Goal: Find contact information: Find contact information

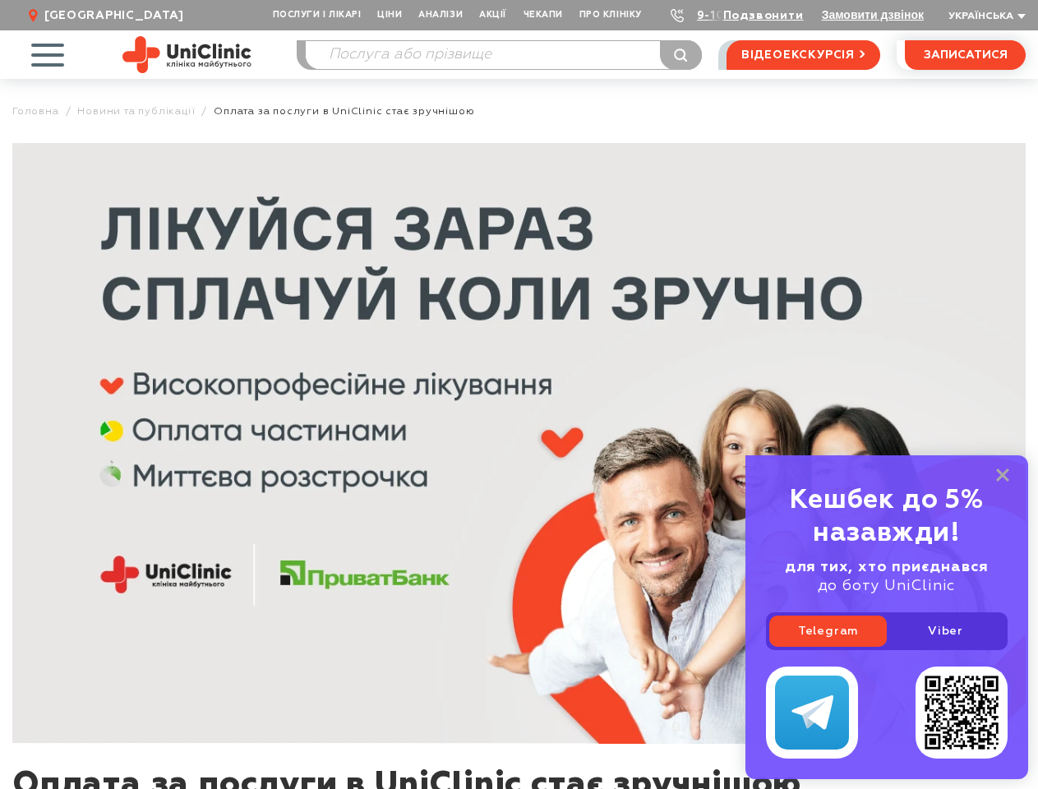
click at [518, 394] on img at bounding box center [518, 443] width 1013 height 601
click at [318, 15] on span "Послуги і лікарі" at bounding box center [317, 15] width 104 height 30
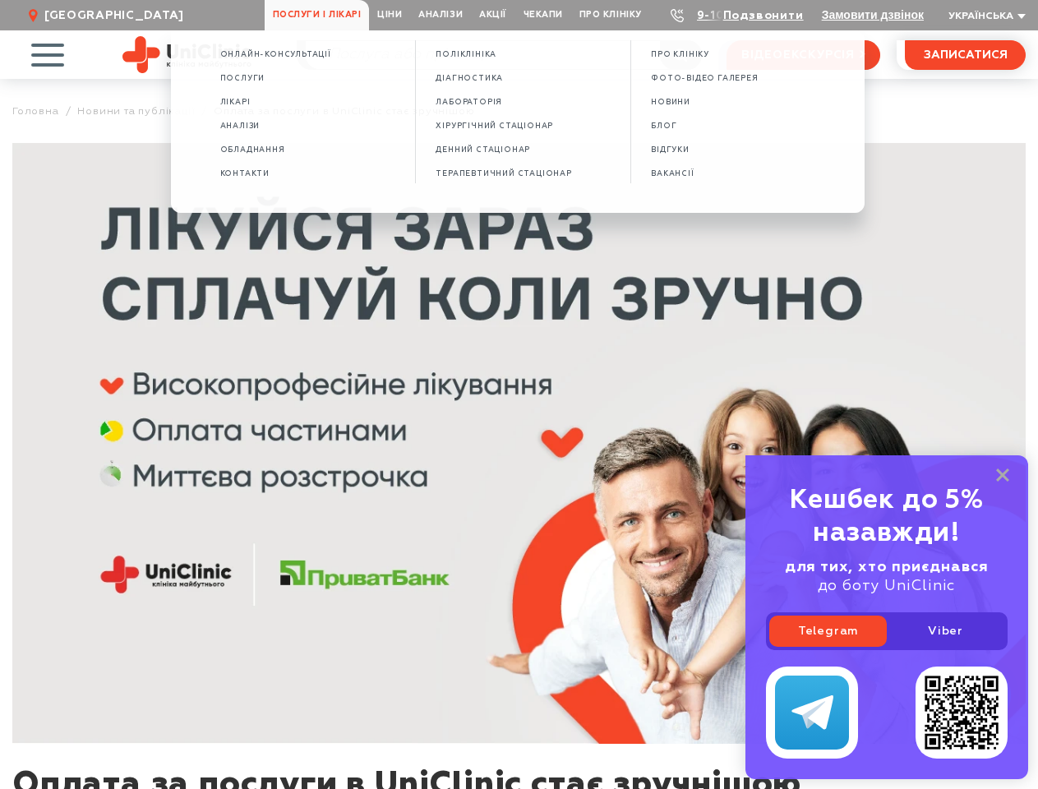
click at [610, 15] on span "Про клініку" at bounding box center [610, 15] width 79 height 30
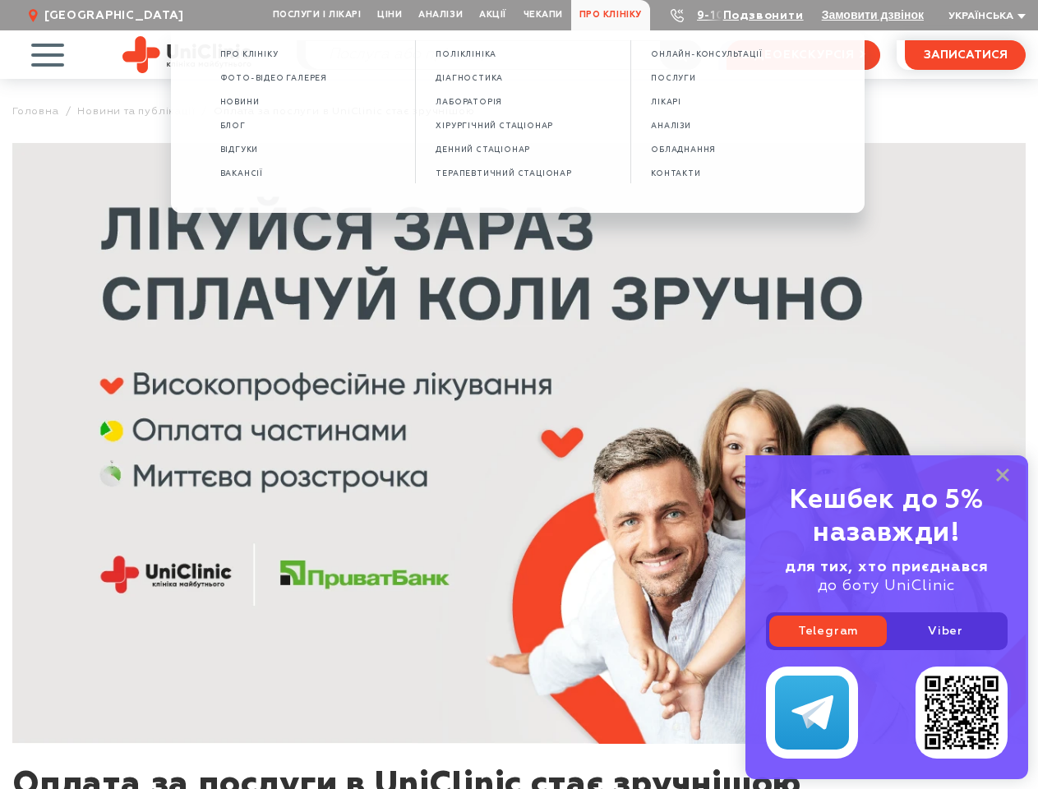
click at [764, 16] on link "Подзвонити" at bounding box center [763, 16] width 81 height 12
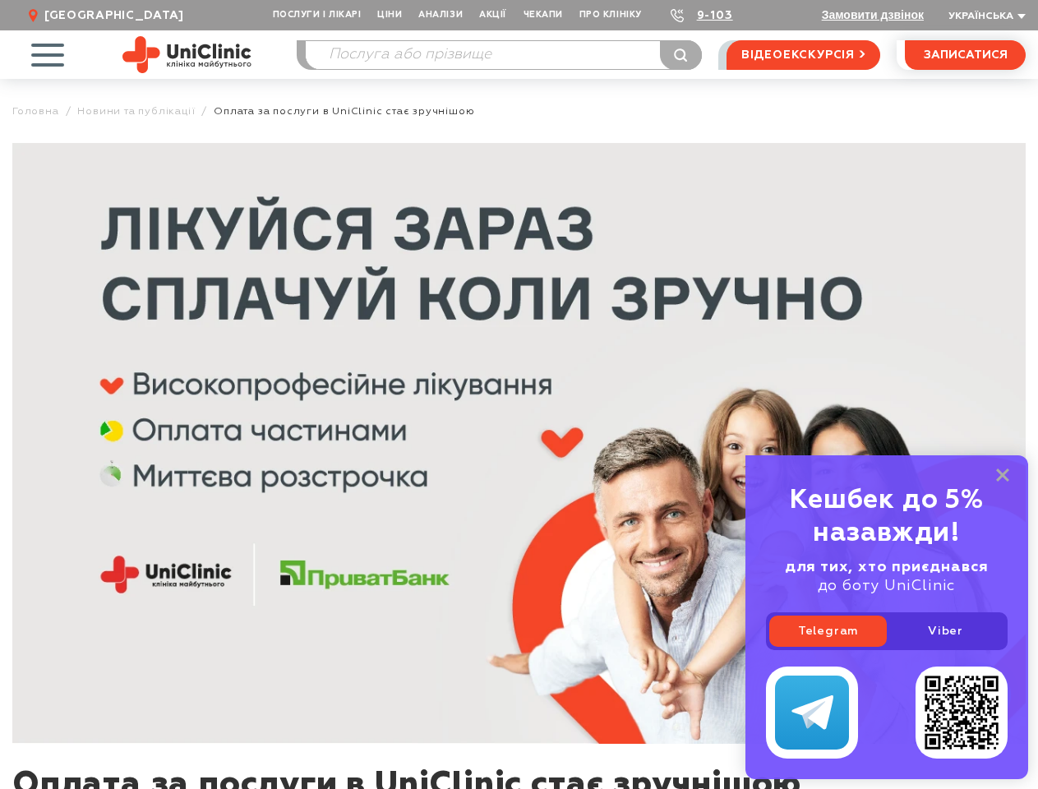
click at [984, 16] on span "Українська" at bounding box center [980, 17] width 65 height 10
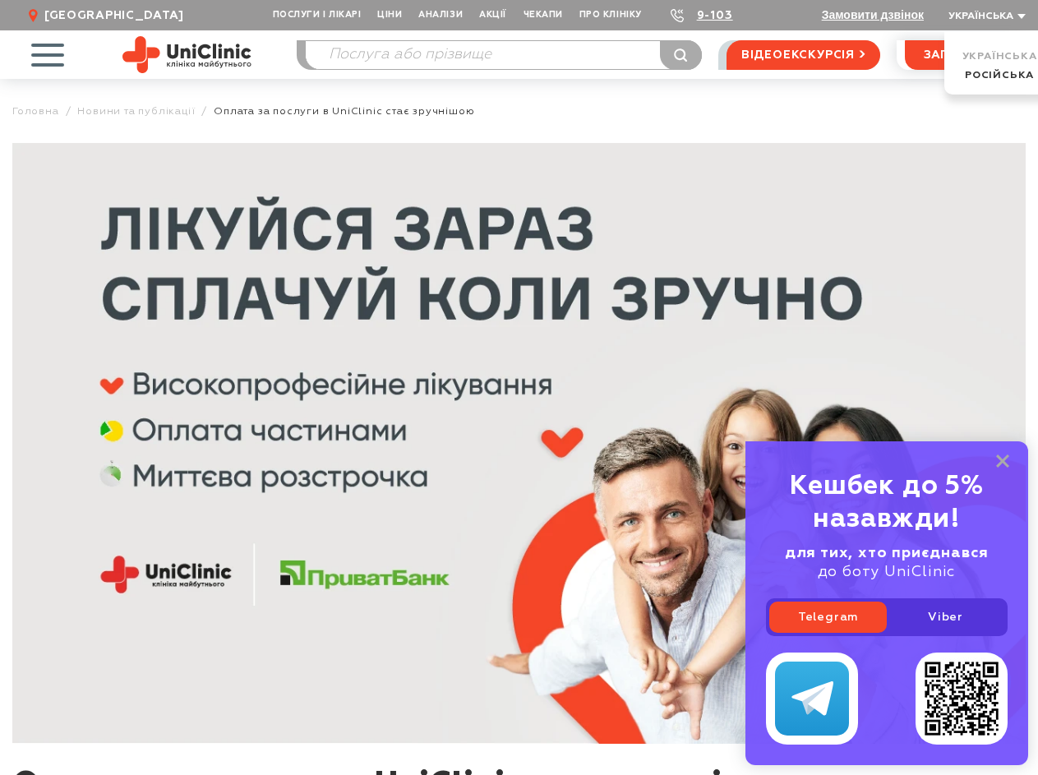
click at [47, 54] on span "button" at bounding box center [47, 55] width 68 height 68
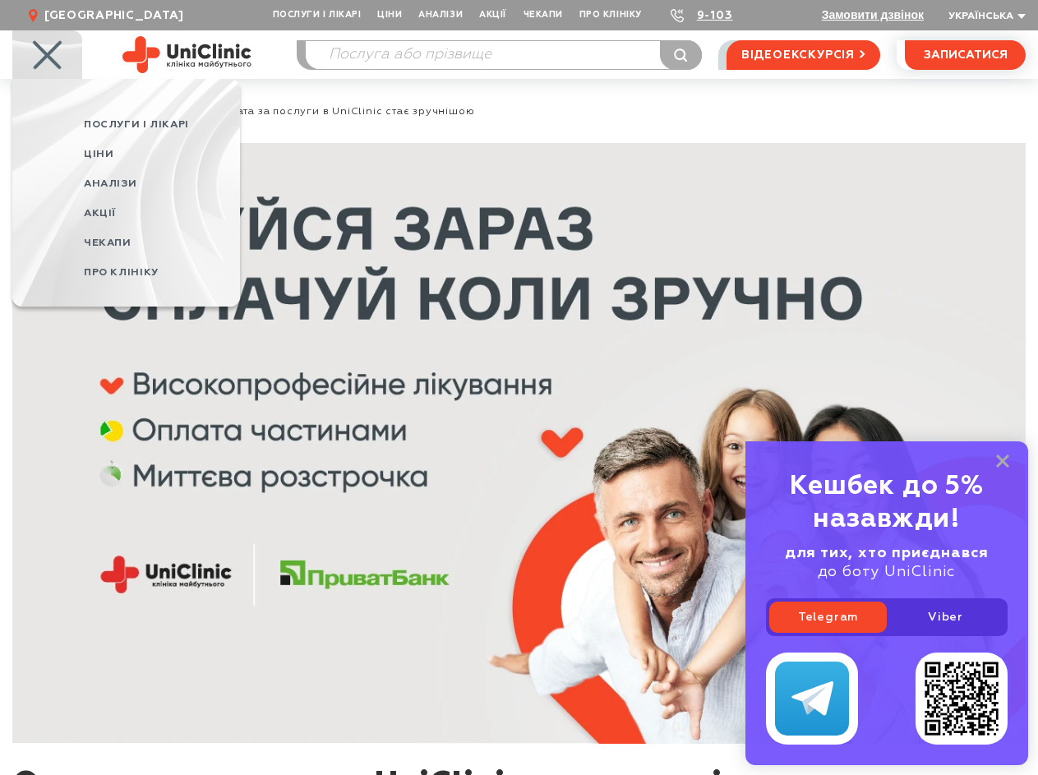
click at [827, 631] on link "Telegram" at bounding box center [827, 616] width 117 height 31
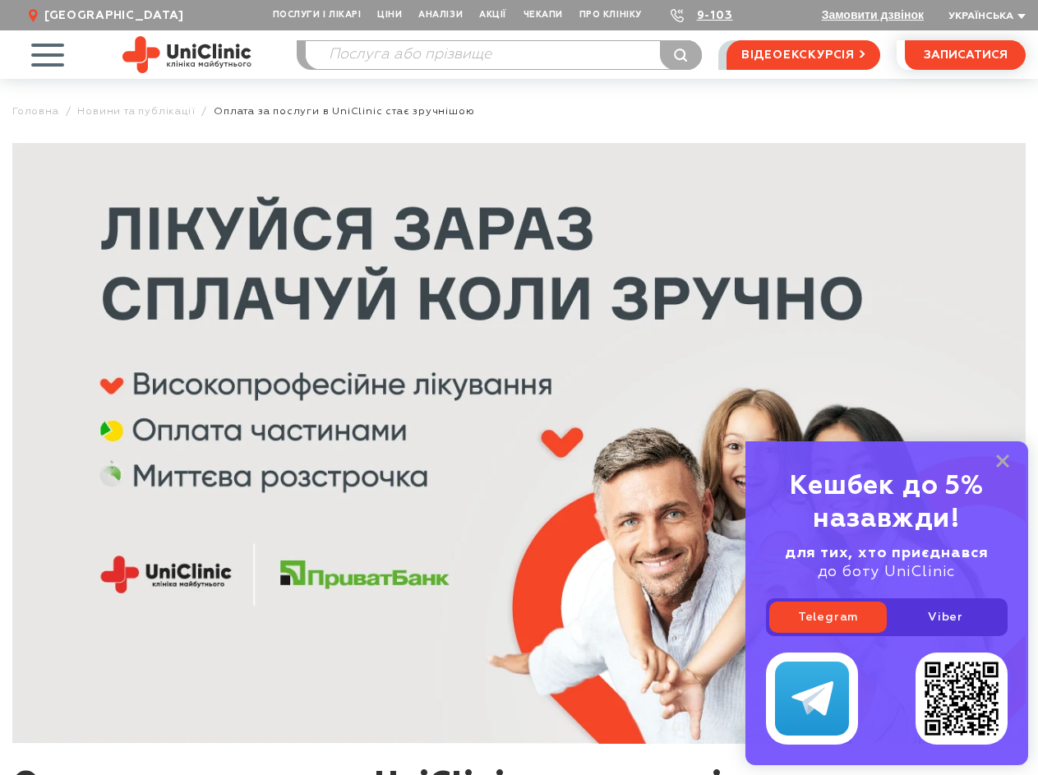
click at [945, 631] on link "Viber" at bounding box center [945, 616] width 117 height 31
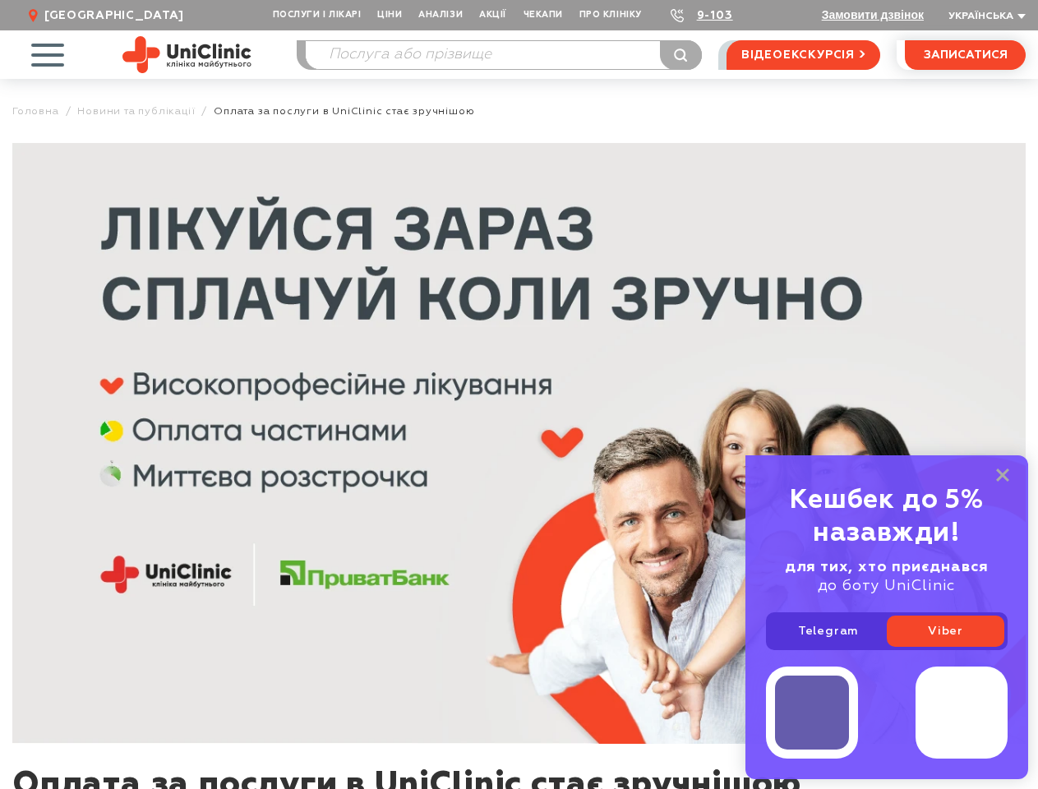
click at [887, 712] on div at bounding box center [887, 712] width 242 height 92
